Goal: Task Accomplishment & Management: Use online tool/utility

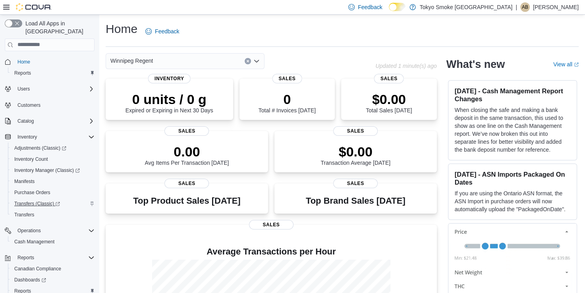
scroll to position [31, 0]
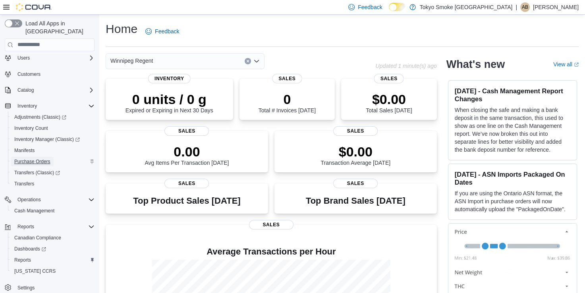
click at [41, 159] on span "Purchase Orders" at bounding box center [32, 162] width 36 height 6
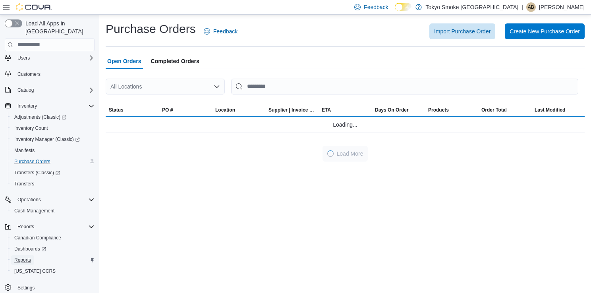
click at [29, 257] on span "Reports" at bounding box center [22, 260] width 17 height 6
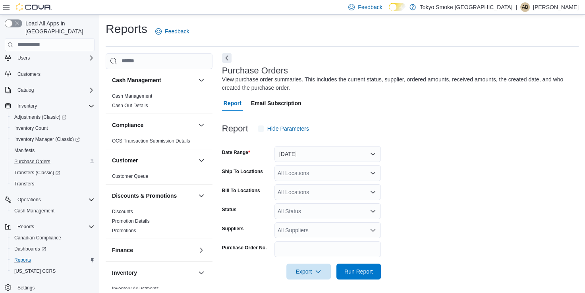
scroll to position [2, 0]
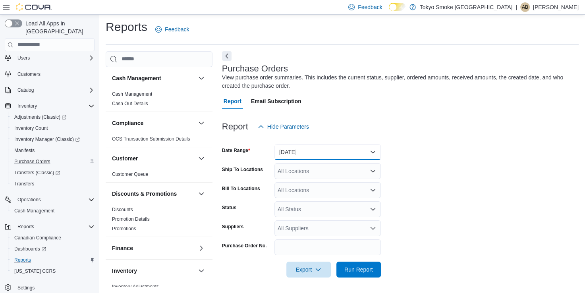
click at [310, 153] on button "[DATE]" at bounding box center [328, 152] width 107 height 16
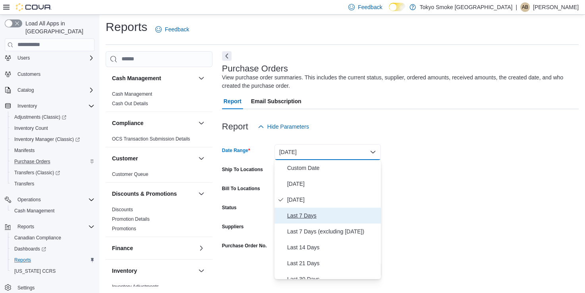
click at [307, 218] on span "Last 7 Days" at bounding box center [332, 216] width 91 height 10
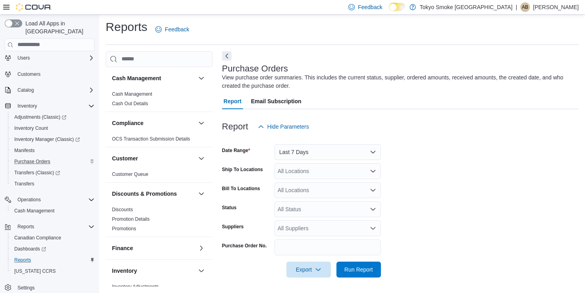
click at [304, 173] on div "All Locations" at bounding box center [328, 171] width 107 height 16
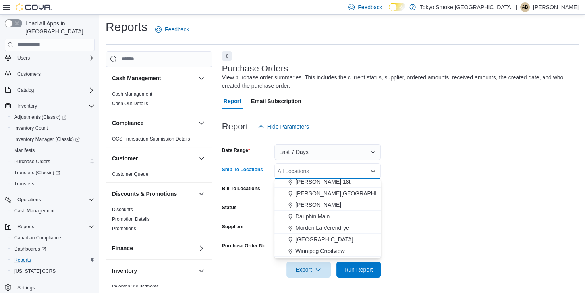
scroll to position [40, 0]
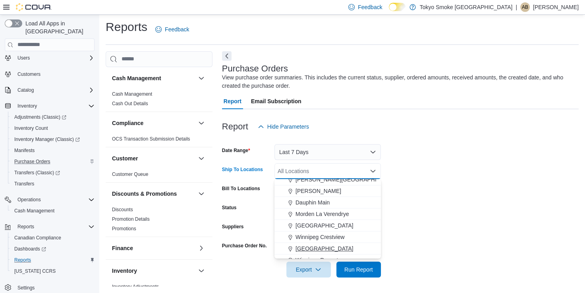
click at [330, 245] on span "[GEOGRAPHIC_DATA]" at bounding box center [325, 249] width 58 height 8
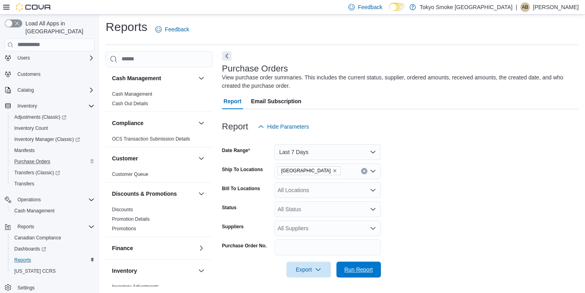
drag, startPoint x: 374, startPoint y: 270, endPoint x: 440, endPoint y: 252, distance: 68.8
click at [374, 270] on span "Run Report" at bounding box center [358, 270] width 35 height 16
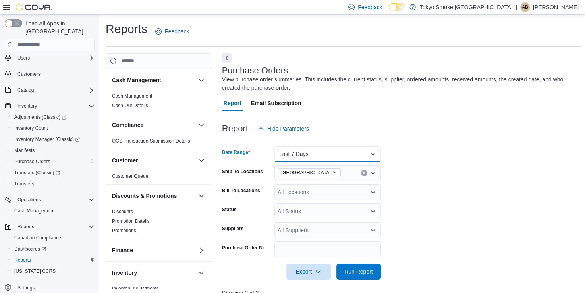
click at [346, 158] on button "Last 7 Days" at bounding box center [328, 154] width 107 height 16
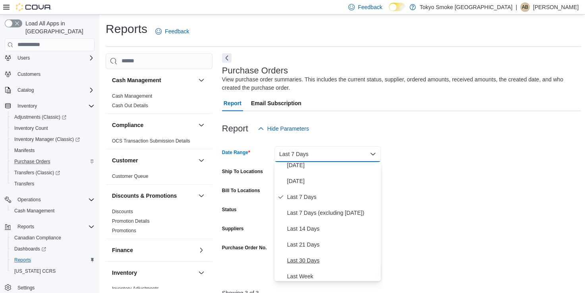
scroll to position [40, 0]
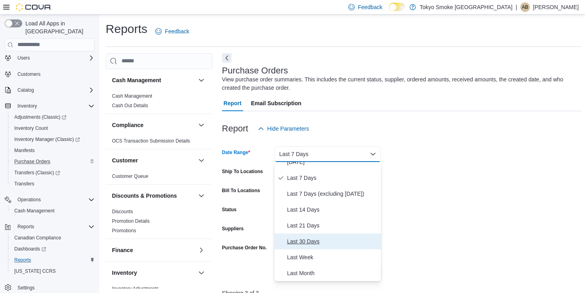
click at [324, 236] on button "Last 30 Days" at bounding box center [328, 242] width 107 height 16
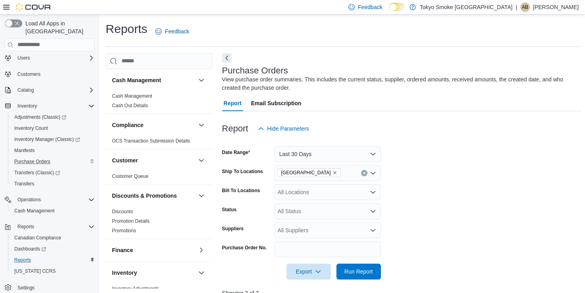
click at [413, 246] on form "Date Range Last 30 Days Ship To Locations [GEOGRAPHIC_DATA] [GEOGRAPHIC_DATA] B…" at bounding box center [401, 208] width 359 height 143
click at [370, 265] on span "Run Report" at bounding box center [358, 272] width 35 height 16
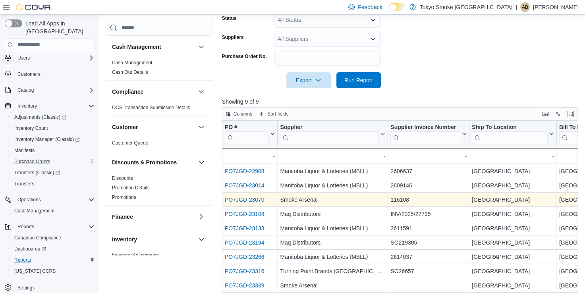
scroll to position [199, 0]
